Goal: Task Accomplishment & Management: Manage account settings

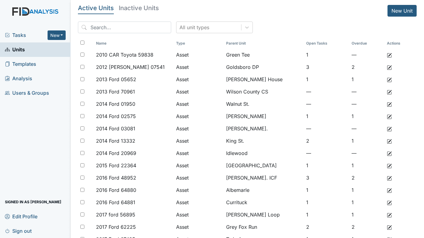
click at [20, 36] on span "Tasks" at bounding box center [26, 34] width 43 height 7
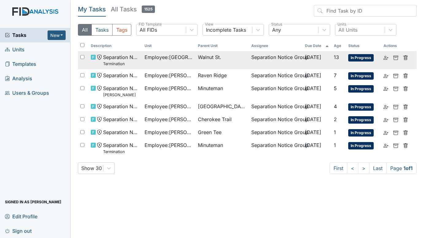
click at [238, 60] on td "Walnut St." at bounding box center [221, 60] width 53 height 18
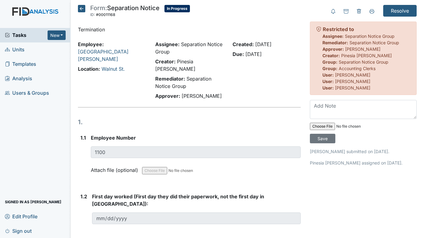
click at [79, 9] on icon at bounding box center [81, 8] width 7 height 7
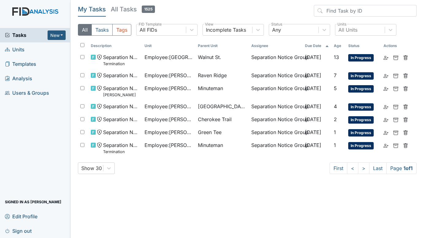
click at [116, 10] on h5 "All Tasks 1525" at bounding box center [133, 9] width 44 height 9
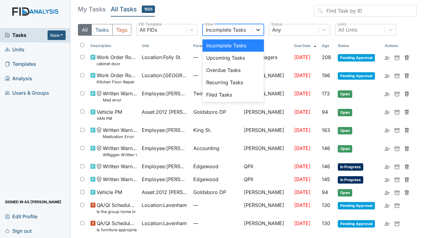
click at [259, 29] on icon at bounding box center [258, 30] width 6 height 6
click at [240, 91] on div "Filed Tasks" at bounding box center [233, 94] width 61 height 12
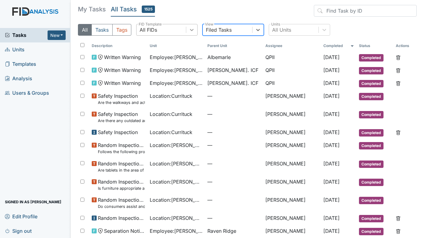
click at [191, 28] on icon at bounding box center [192, 30] width 6 height 6
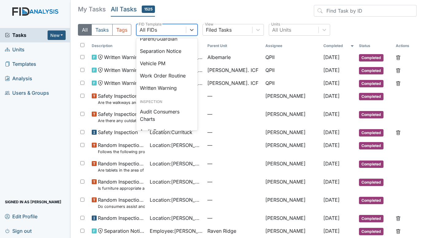
scroll to position [276, 0]
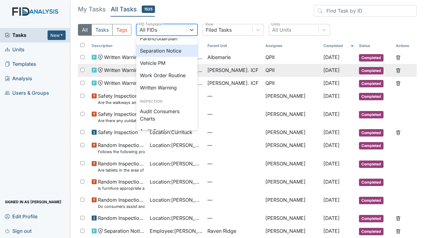
click at [175, 57] on div "Separation Notice" at bounding box center [166, 50] width 61 height 12
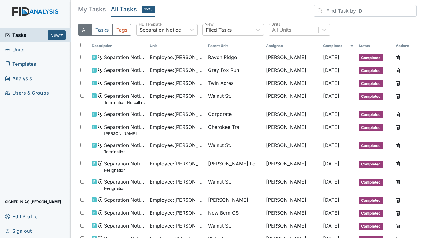
click at [18, 66] on span "Templates" at bounding box center [20, 64] width 31 height 10
click at [23, 50] on span "Units" at bounding box center [15, 50] width 20 height 10
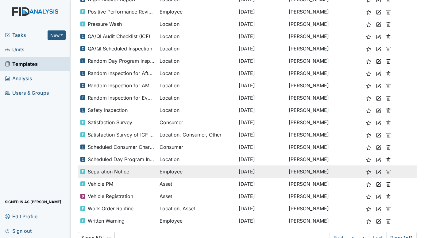
scroll to position [377, 0]
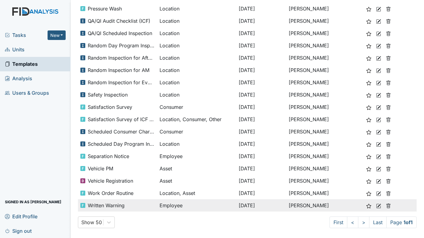
click at [377, 206] on use at bounding box center [379, 205] width 5 height 5
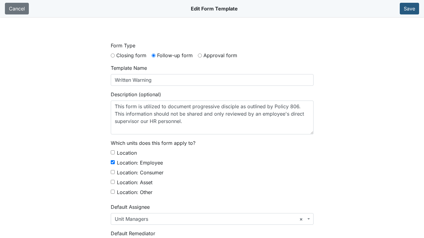
scroll to position [226, 0]
select select "date"
select select "checkbox"
select select "string"
select select "text"
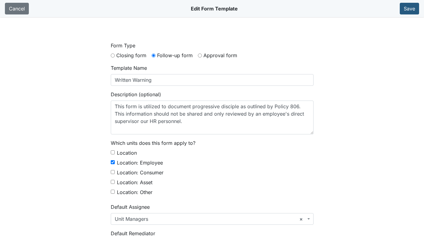
select select "text"
select select "signature"
select select "text"
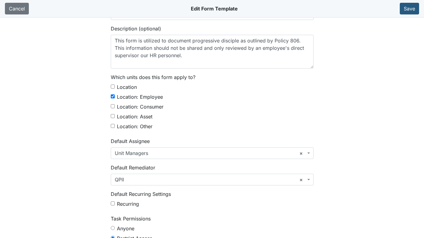
scroll to position [0, 0]
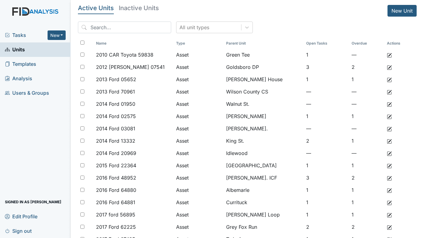
click at [20, 32] on span "Tasks" at bounding box center [26, 34] width 43 height 7
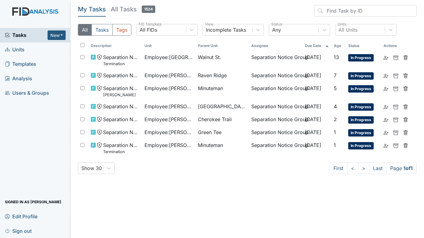
click at [19, 46] on span "Units" at bounding box center [15, 50] width 20 height 10
